Goal: Information Seeking & Learning: Find specific fact

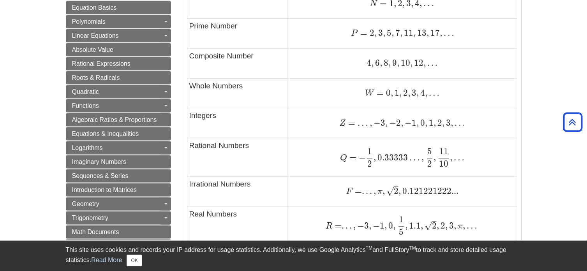
scroll to position [491, 0]
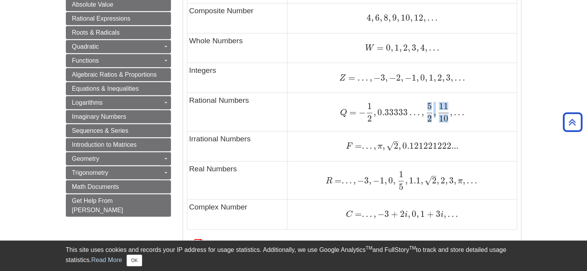
drag, startPoint x: 449, startPoint y: 115, endPoint x: 424, endPoint y: 111, distance: 25.7
click at [424, 111] on span "Q = − 1 2 , 0.33333 … , 5 2 , 11 10 , …" at bounding box center [402, 112] width 124 height 10
copy span "5 2 , 11 10"
click at [424, 111] on span "5 2" at bounding box center [428, 112] width 9 height 10
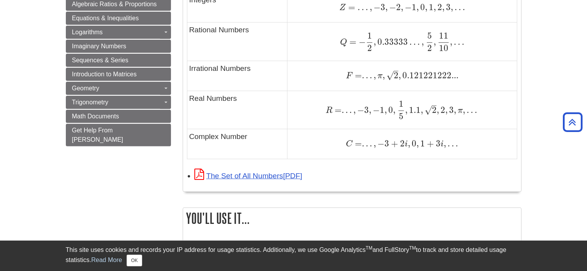
scroll to position [561, 0]
drag, startPoint x: 399, startPoint y: 78, endPoint x: 401, endPoint y: 74, distance: 4.1
click at [401, 74] on span "," at bounding box center [400, 76] width 2 height 11
drag, startPoint x: 383, startPoint y: 76, endPoint x: 394, endPoint y: 78, distance: 11.5
click at [394, 78] on span "F = . . . , π , 2 – √ , 0.121221222..." at bounding box center [402, 76] width 113 height 10
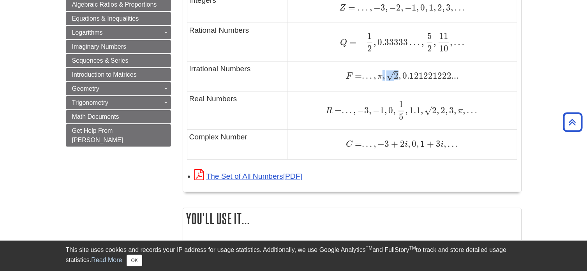
copy span "π , 2 – √"
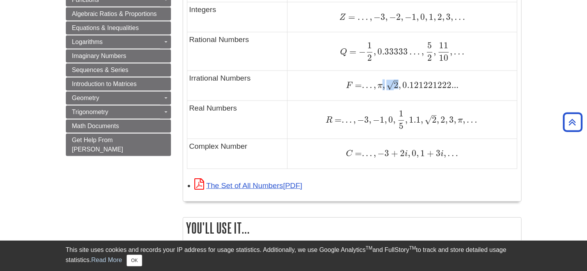
scroll to position [551, 0]
click at [382, 85] on span "F = . . . , π , 2 – √ , 0.121221222..." at bounding box center [402, 85] width 113 height 10
click at [379, 87] on span "π" at bounding box center [379, 86] width 7 height 9
copy span "π"
